Goal: Find specific page/section: Find specific page/section

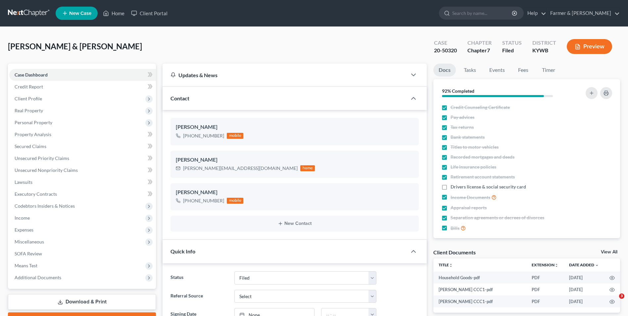
select select "3"
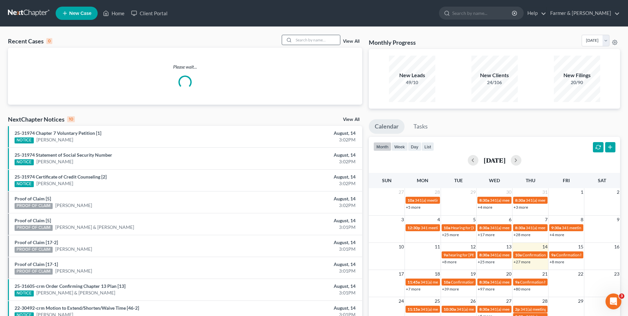
click at [325, 35] on div at bounding box center [311, 40] width 59 height 10
click at [324, 38] on input "search" at bounding box center [316, 40] width 46 height 10
paste input "25-50228"
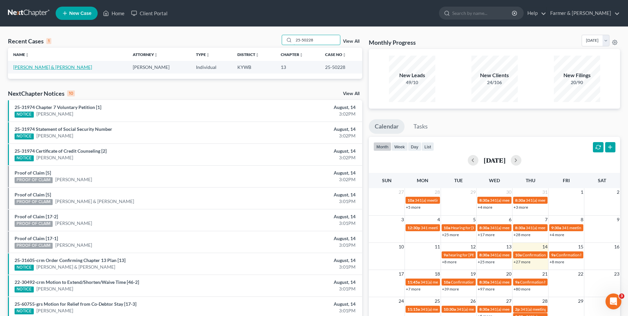
type input "25-50228"
click at [35, 68] on link "[PERSON_NAME] & [PERSON_NAME]" at bounding box center [52, 67] width 79 height 6
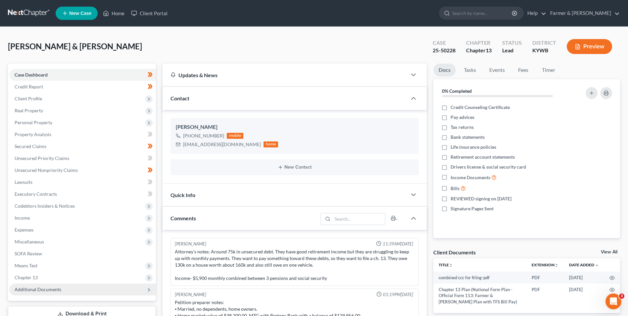
scroll to position [12, 0]
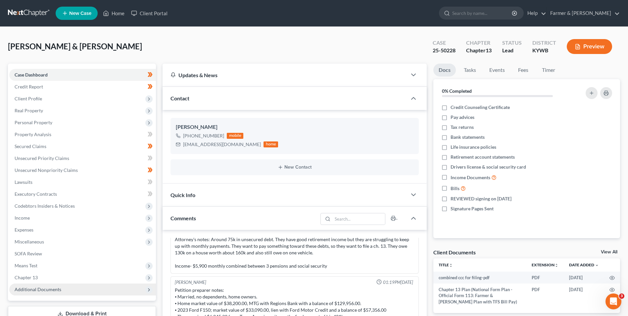
click at [55, 288] on span "Additional Documents" at bounding box center [38, 289] width 47 height 6
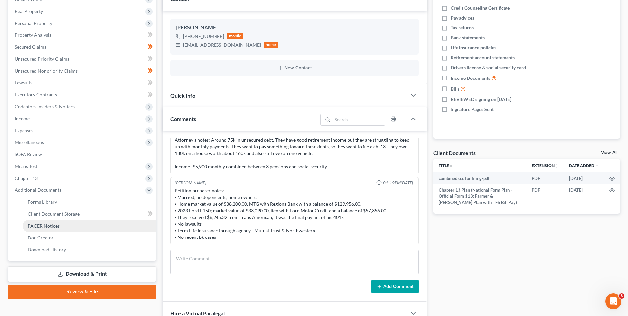
click at [88, 225] on link "PACER Notices" at bounding box center [88, 226] width 133 height 12
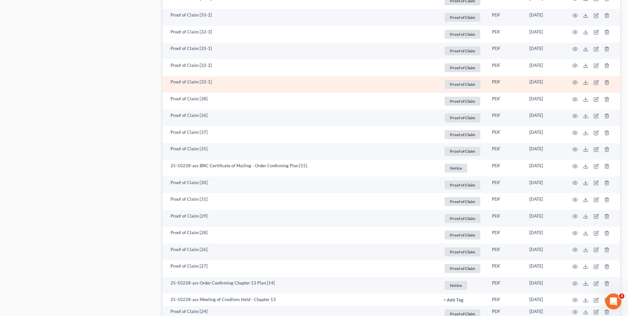
scroll to position [529, 0]
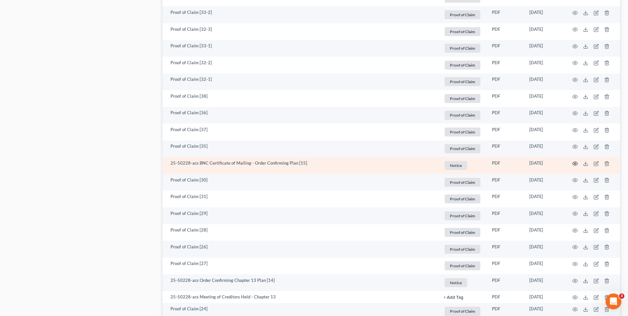
click at [575, 164] on icon "button" at bounding box center [574, 163] width 5 height 5
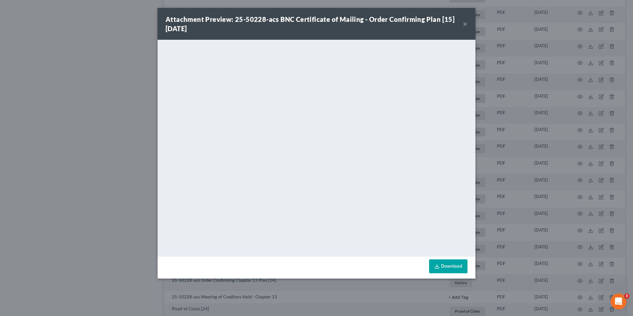
click at [465, 24] on button "×" at bounding box center [464, 24] width 5 height 8
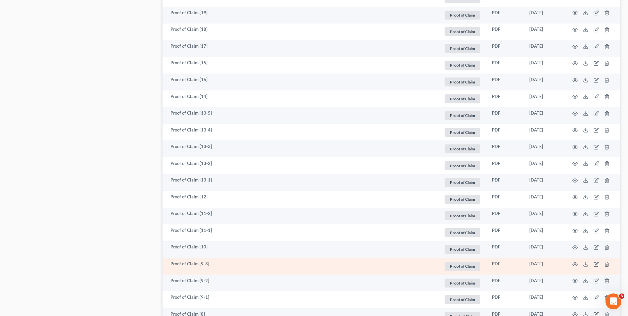
scroll to position [926, 0]
